Goal: Share content

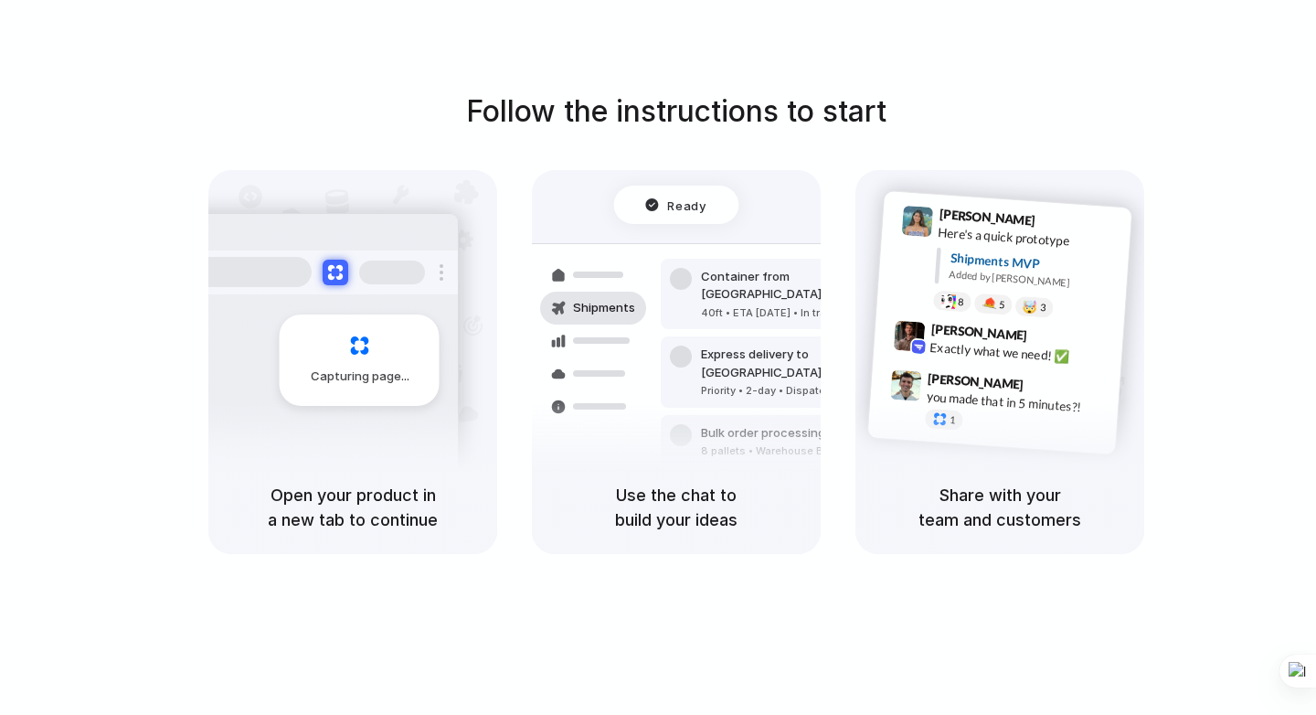
click at [741, 584] on div "Follow the instructions to start Capturing page Open your product in a new tab …" at bounding box center [676, 375] width 1353 height 751
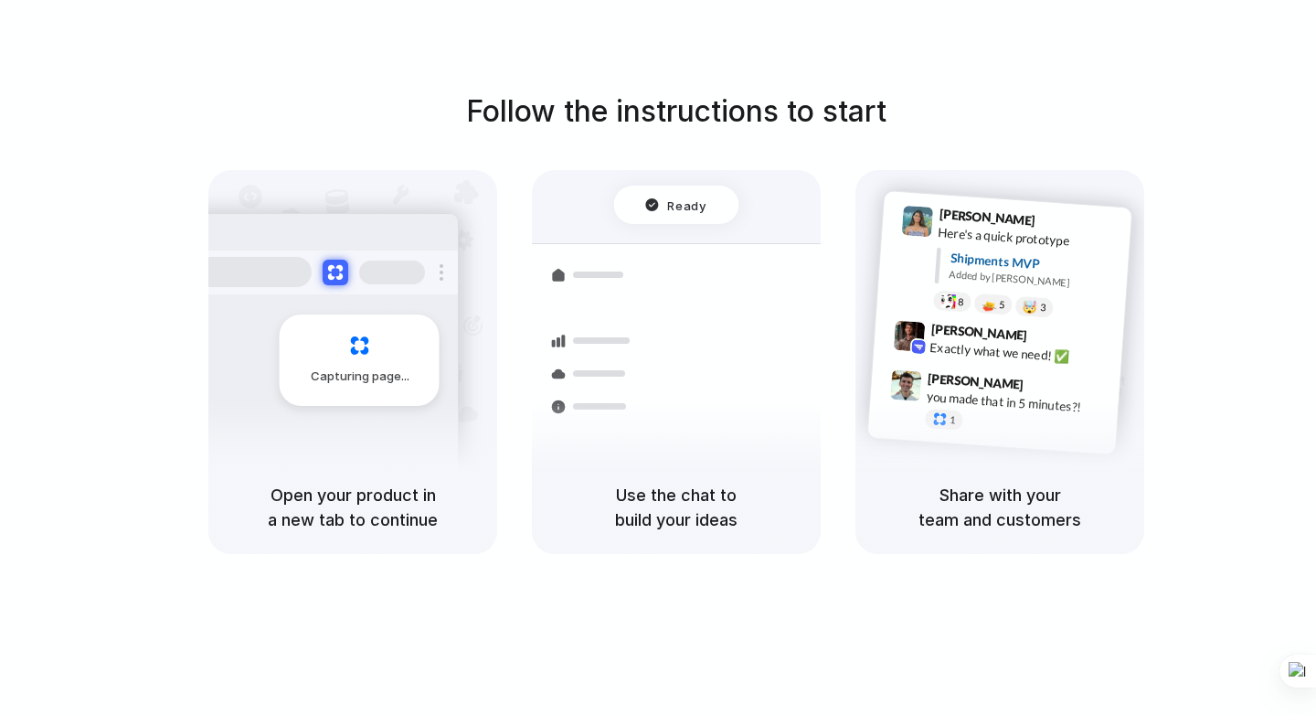
click at [658, 357] on div at bounding box center [658, 357] width 0 height 0
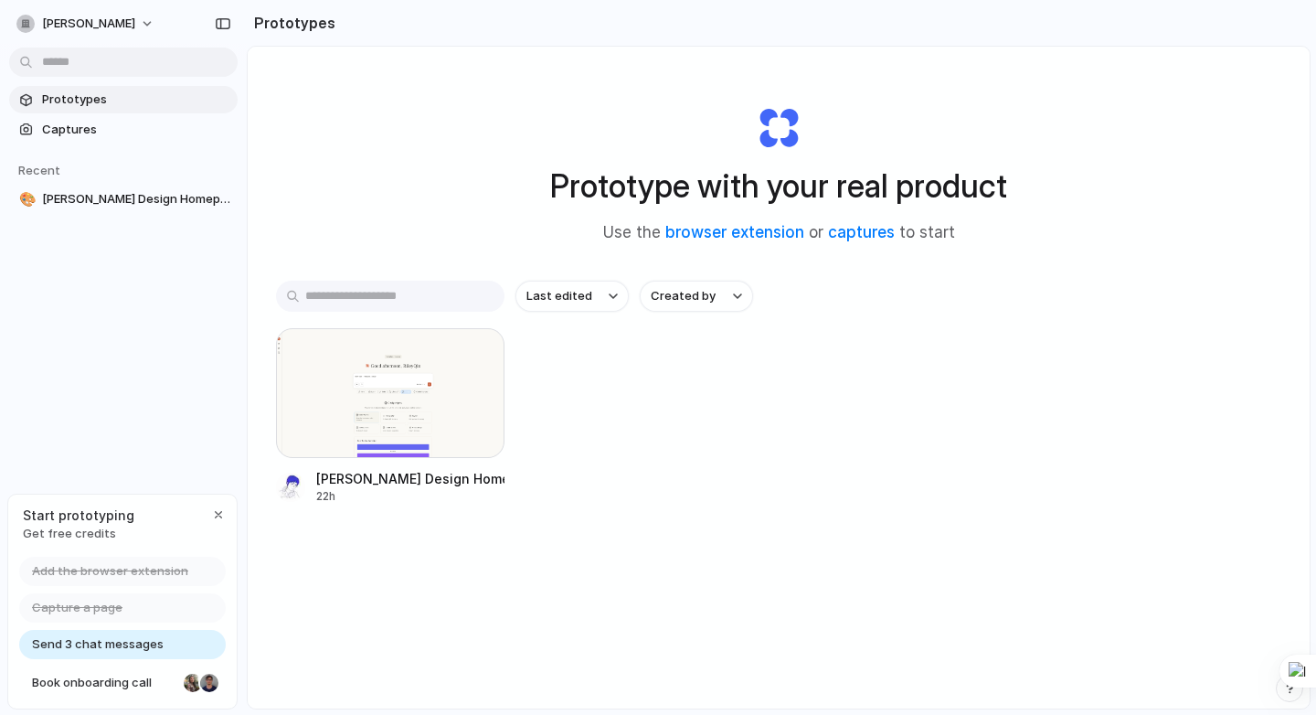
click at [681, 476] on div "Claude Chat Design Homepage 22h" at bounding box center [778, 416] width 1005 height 176
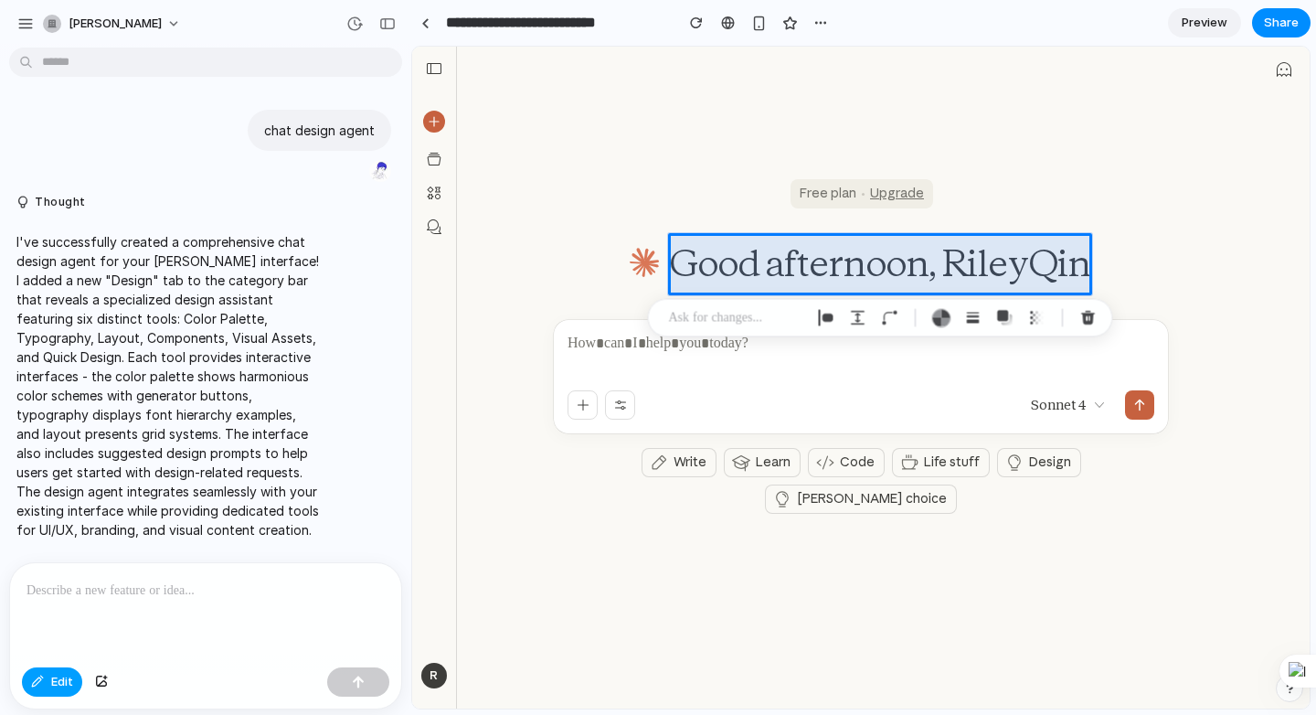
click at [51, 694] on button "Edit" at bounding box center [52, 681] width 60 height 29
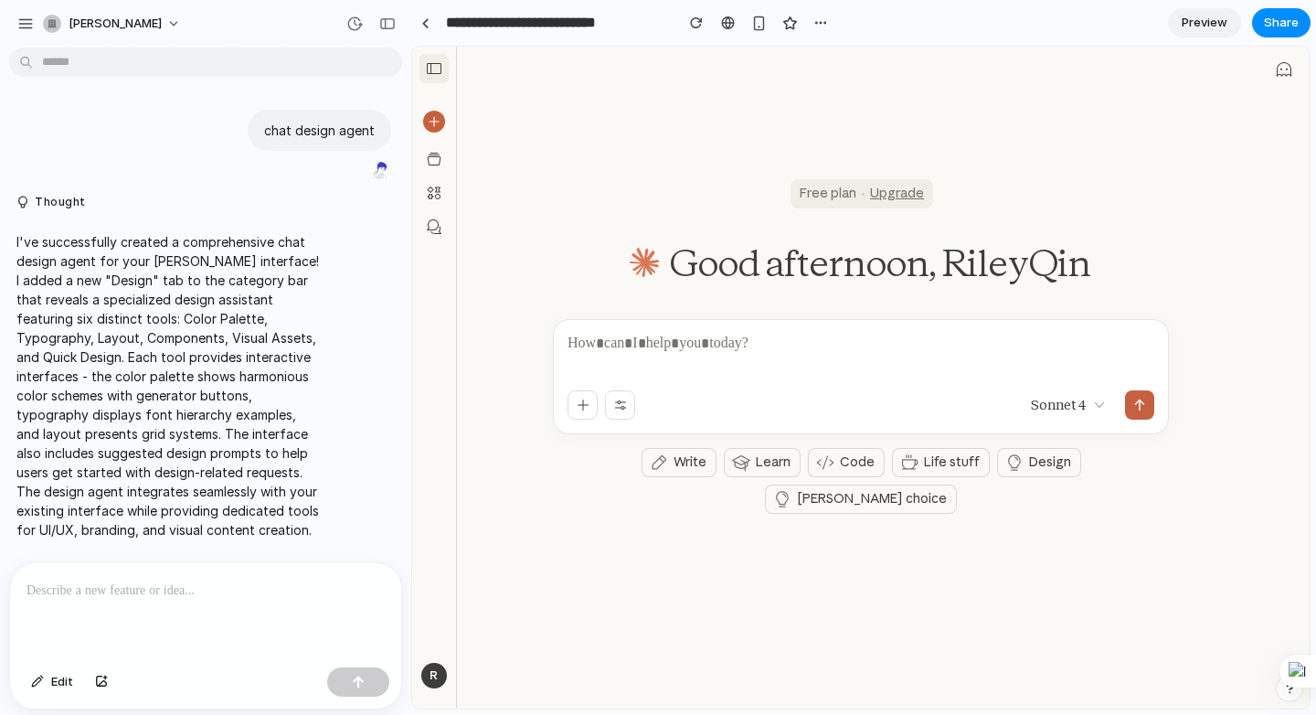
click at [448, 60] on button "button" at bounding box center [434, 68] width 29 height 29
click at [688, 56] on main "Free plan Upgrade Good afternoon, RileyQin Sonnet 4 Write Learn Code Life stuff…" at bounding box center [860, 295] width 897 height 496
click at [1303, 20] on button "Share" at bounding box center [1281, 22] width 58 height 29
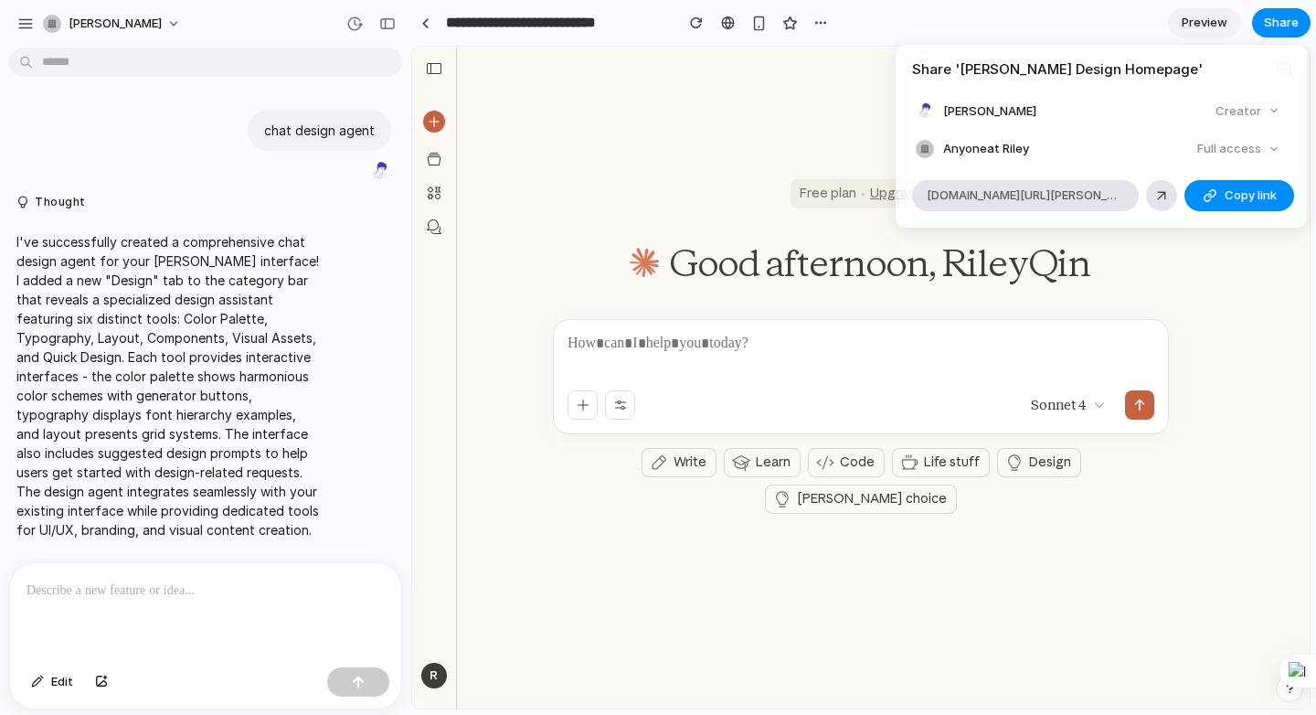
click at [792, 509] on div "Share ' [PERSON_NAME] Design Homepage ' [PERSON_NAME] Creator Anyone at [PERSON…" at bounding box center [658, 357] width 1316 height 715
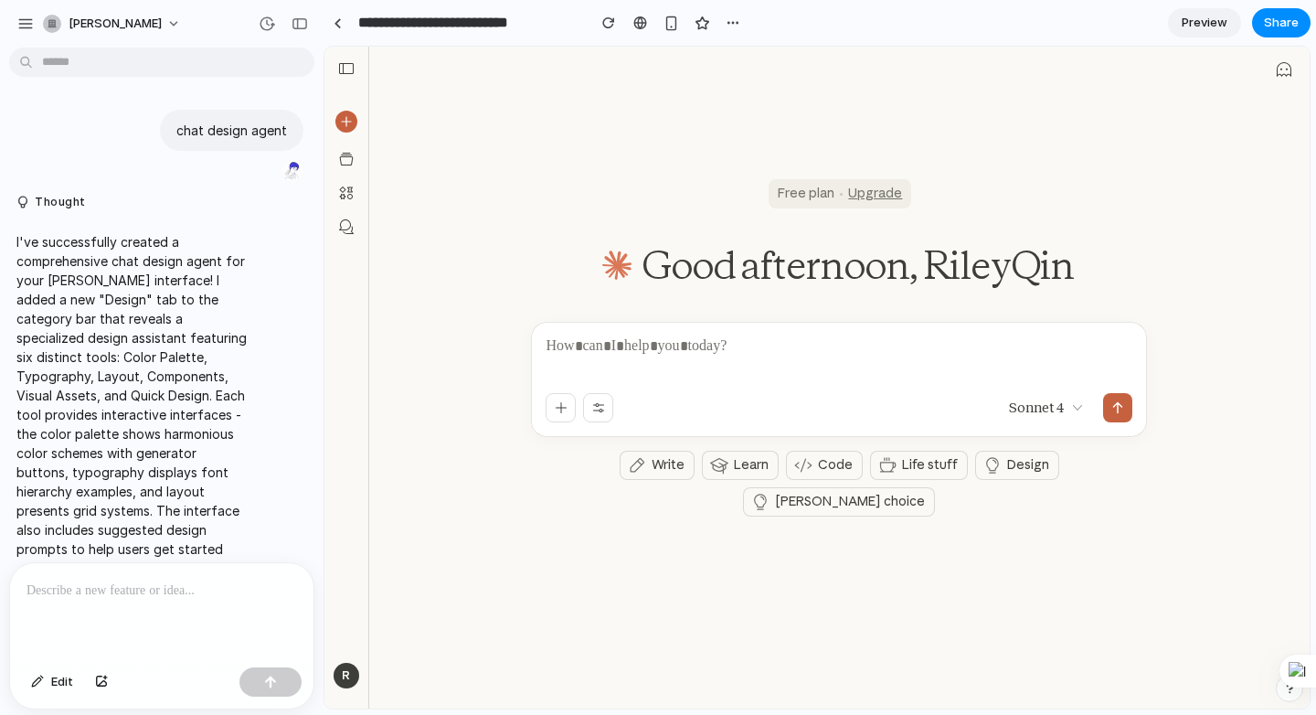
drag, startPoint x: 408, startPoint y: 51, endPoint x: 324, endPoint y: 99, distance: 96.6
